Goal: Find specific page/section: Find specific page/section

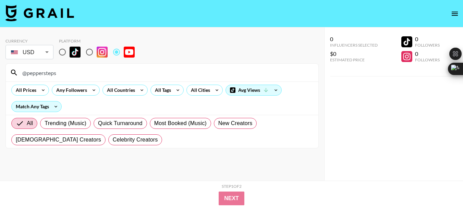
click at [39, 75] on input "@peppersteps" at bounding box center [166, 72] width 296 height 11
type input "@JupiterHikes"
click at [36, 74] on input "@JupiterHikes" at bounding box center [166, 72] width 296 height 11
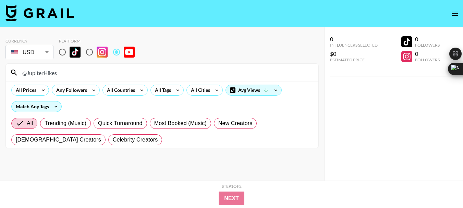
drag, startPoint x: 36, startPoint y: 74, endPoint x: 29, endPoint y: 68, distance: 9.5
click at [35, 74] on input "@JupiterHikes" at bounding box center [166, 72] width 296 height 11
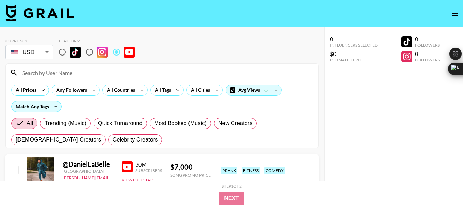
paste input "@the_adventureaddicts"
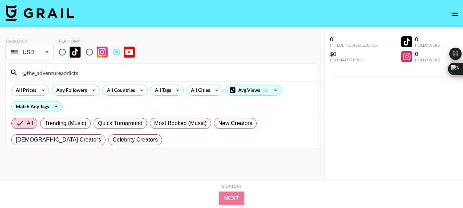
type input "@the_adventureaddicts"
click at [55, 75] on input "@the_adventureaddicts" at bounding box center [166, 72] width 296 height 11
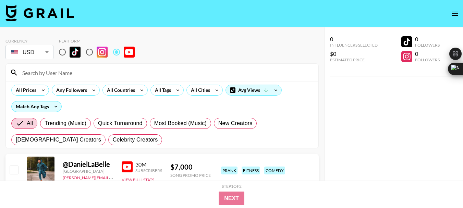
paste input "@theoutdoorempire"
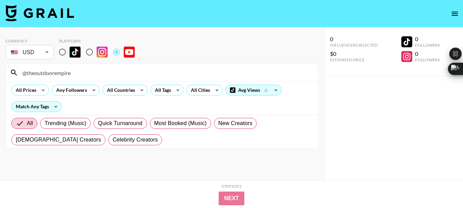
type input "@theoutdoorempire"
click at [45, 74] on input "@theoutdoorempire" at bounding box center [166, 72] width 296 height 11
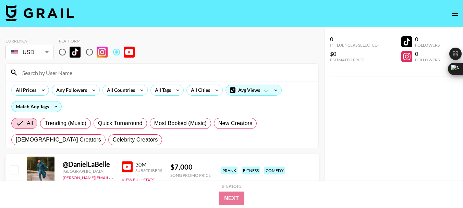
paste input "@Hikingguy"
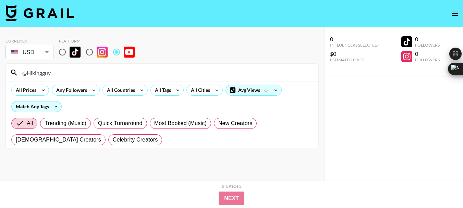
type input "@Hikingguy"
